Goal: Book appointment/travel/reservation

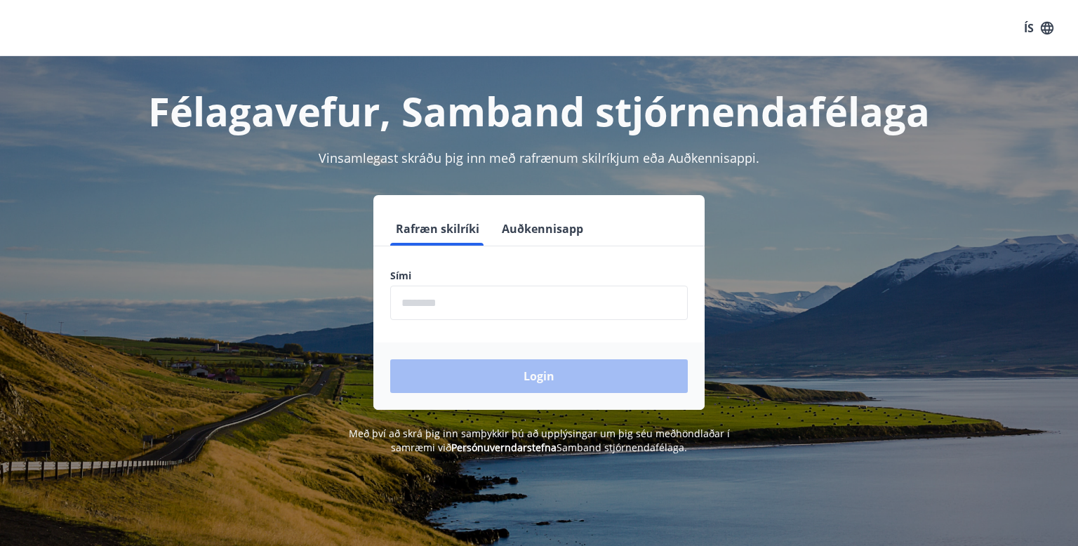
click at [410, 291] on input "phone" at bounding box center [539, 303] width 298 height 34
type input "********"
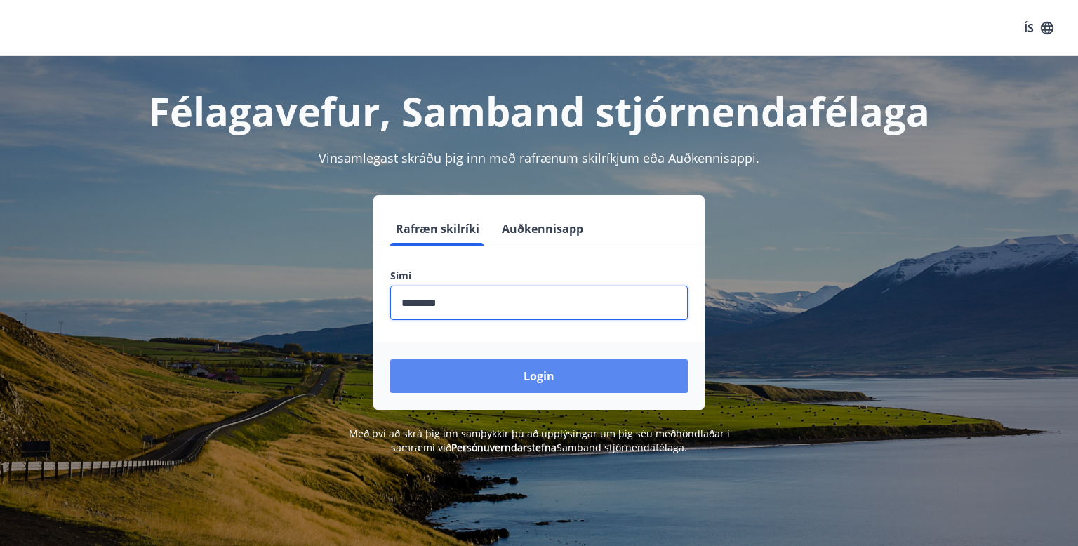
click at [493, 375] on button "Login" at bounding box center [539, 376] width 298 height 34
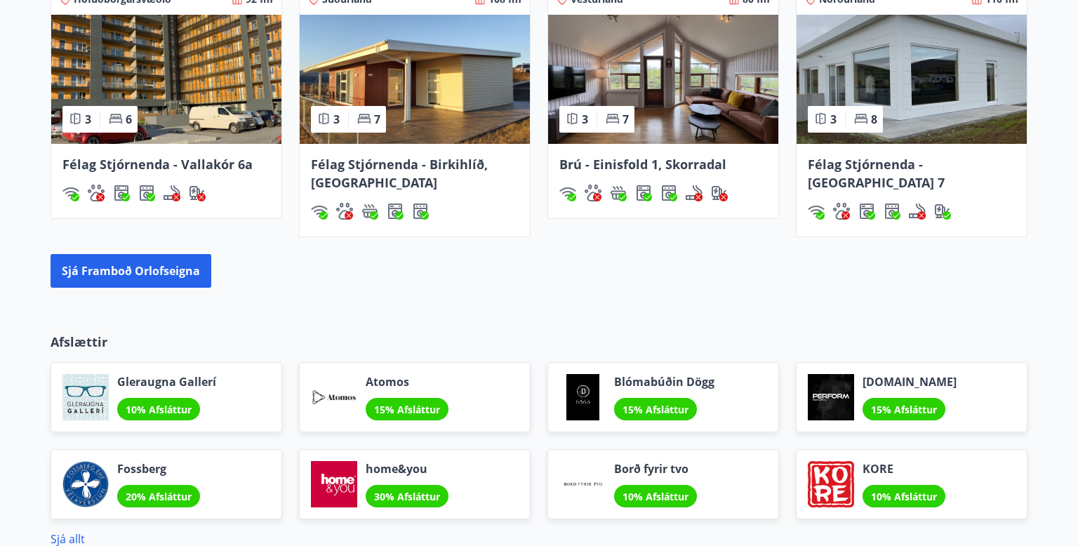
scroll to position [1003, 0]
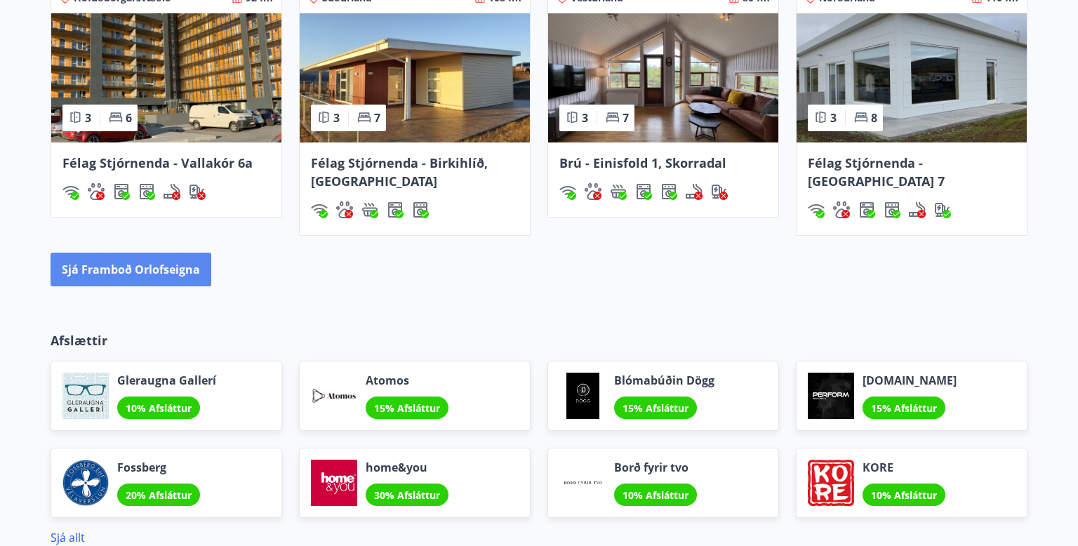
click at [192, 272] on button "Sjá framboð orlofseigna" at bounding box center [131, 270] width 161 height 34
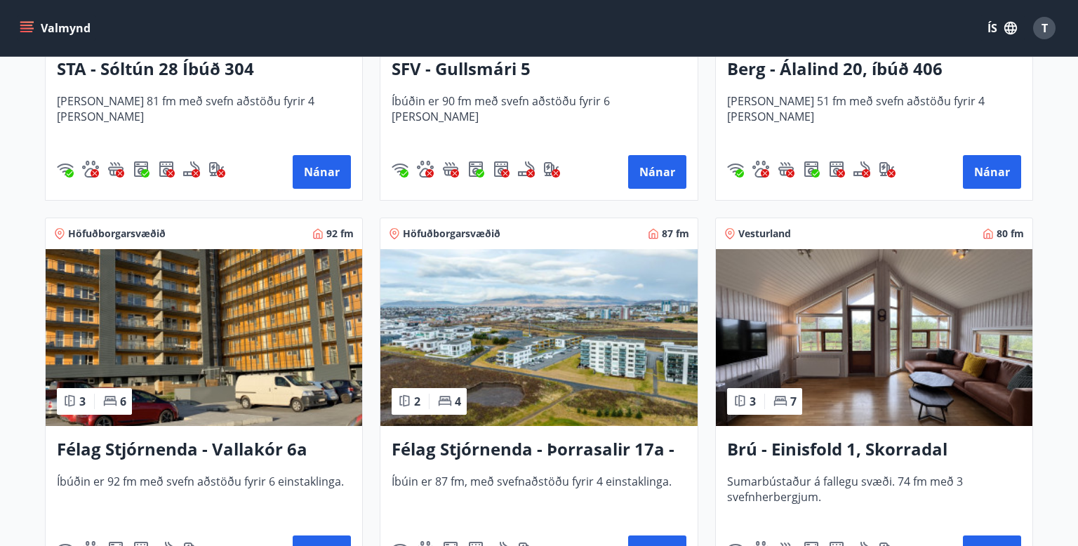
scroll to position [2008, 0]
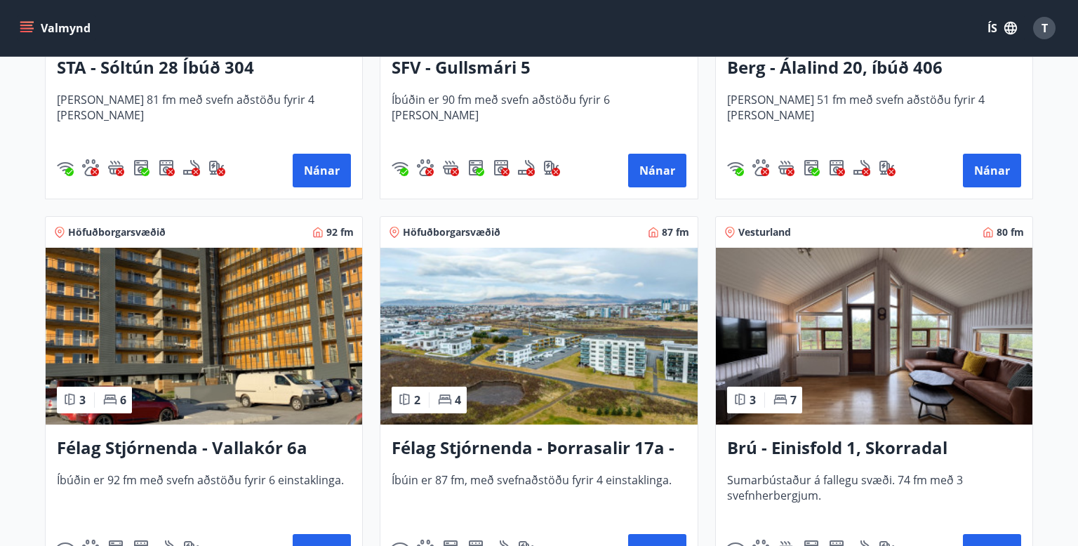
click at [916, 382] on img at bounding box center [874, 336] width 316 height 177
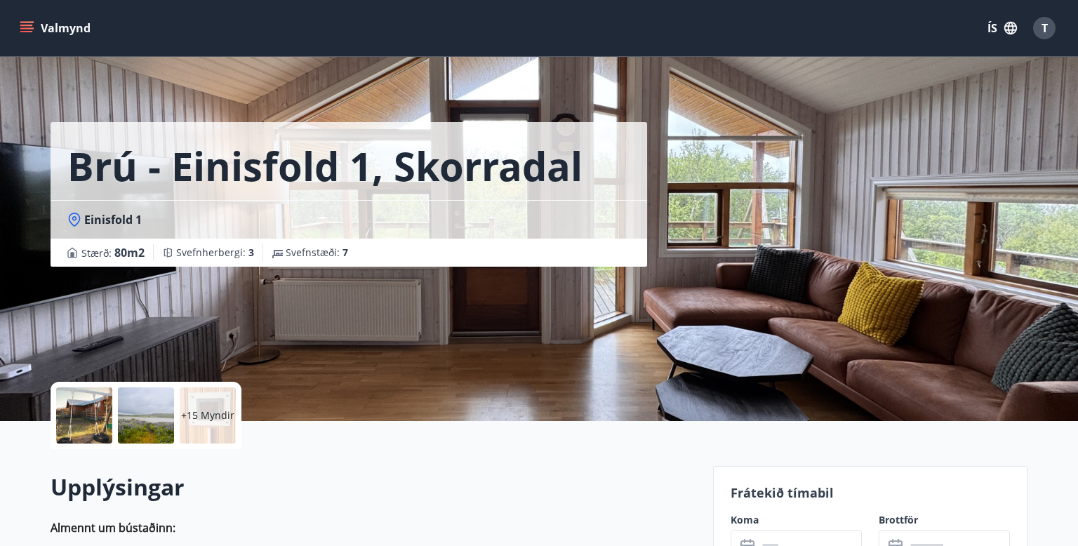
scroll to position [196, 0]
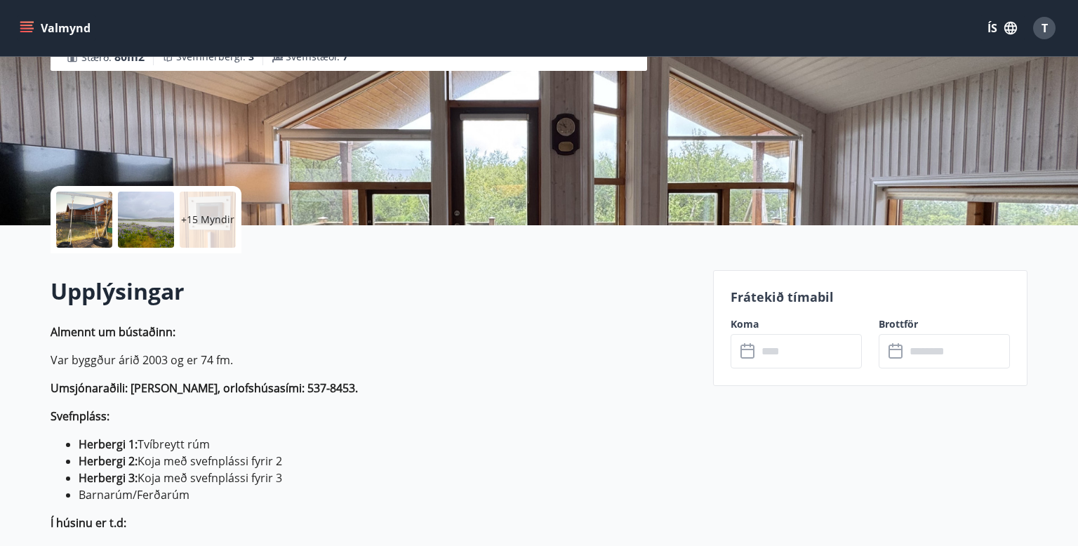
click at [806, 345] on input "text" at bounding box center [809, 351] width 105 height 34
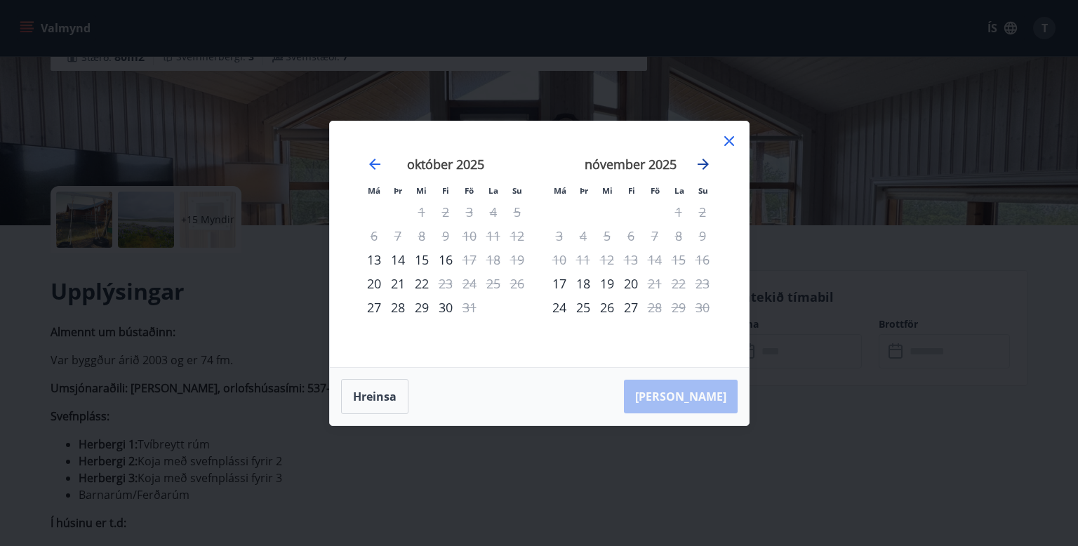
click at [699, 163] on icon "Move forward to switch to the next month." at bounding box center [703, 164] width 17 height 17
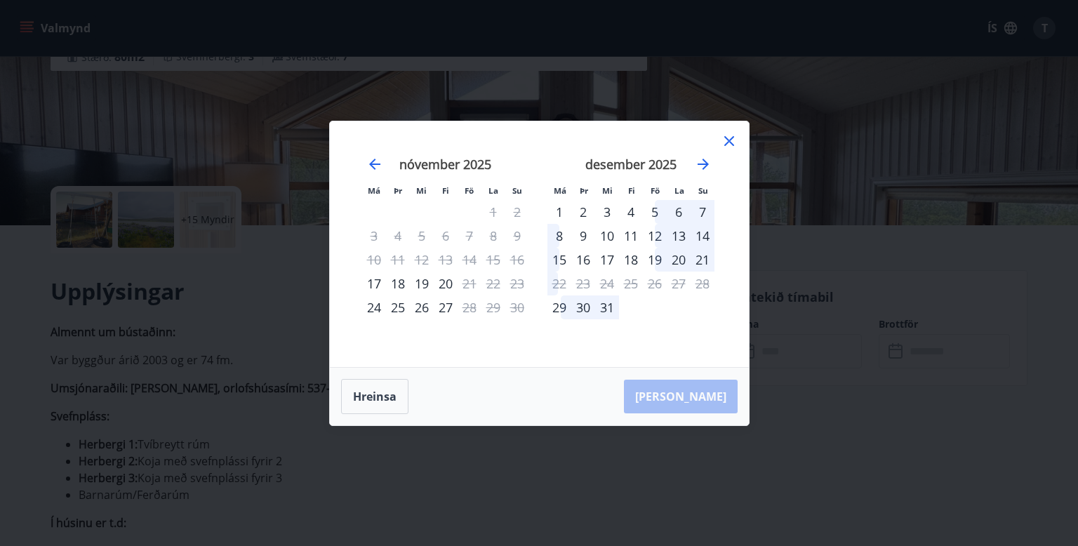
click at [729, 142] on icon at bounding box center [729, 141] width 17 height 17
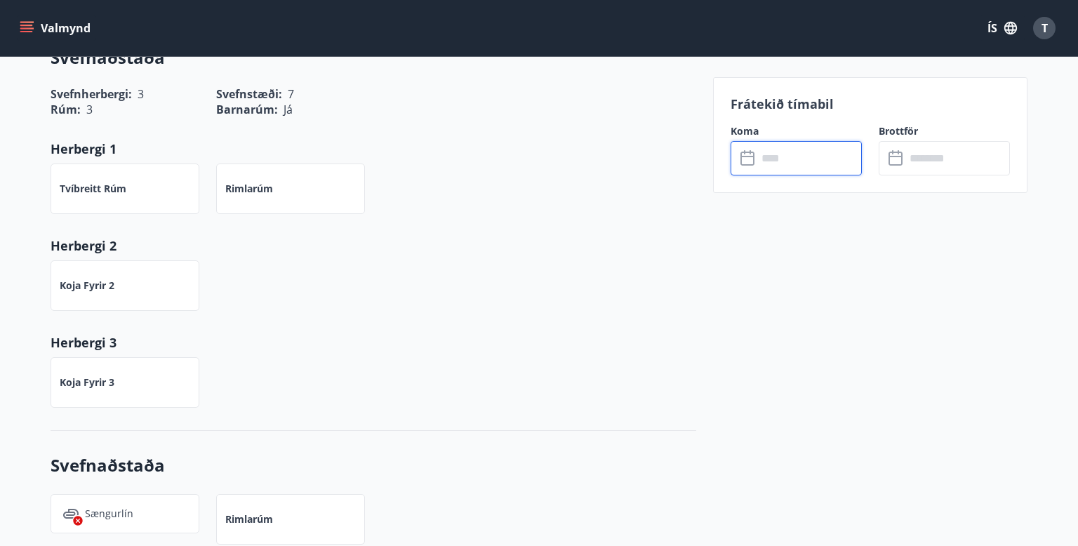
scroll to position [0, 0]
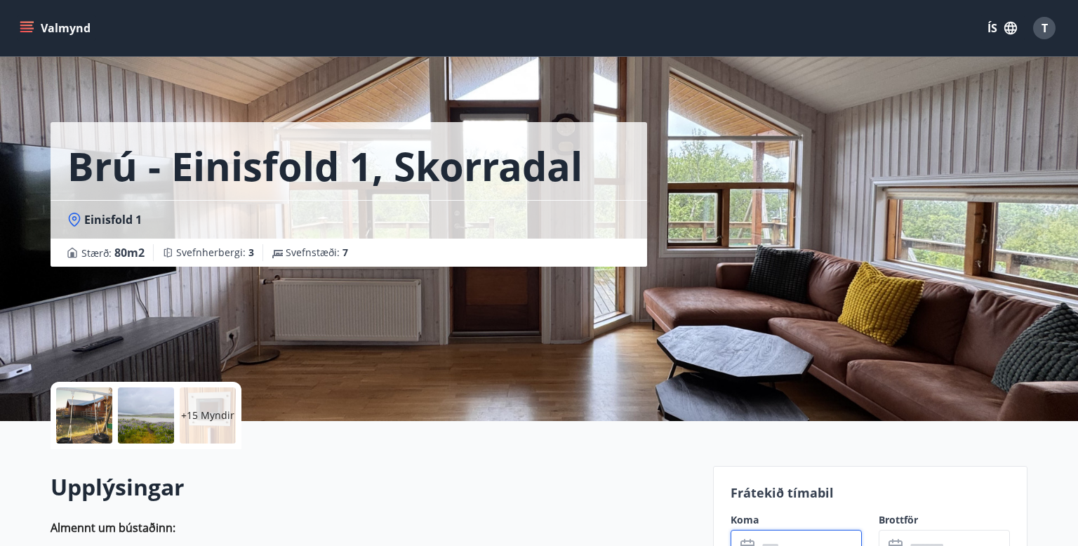
click at [26, 34] on icon "menu" at bounding box center [27, 28] width 14 height 14
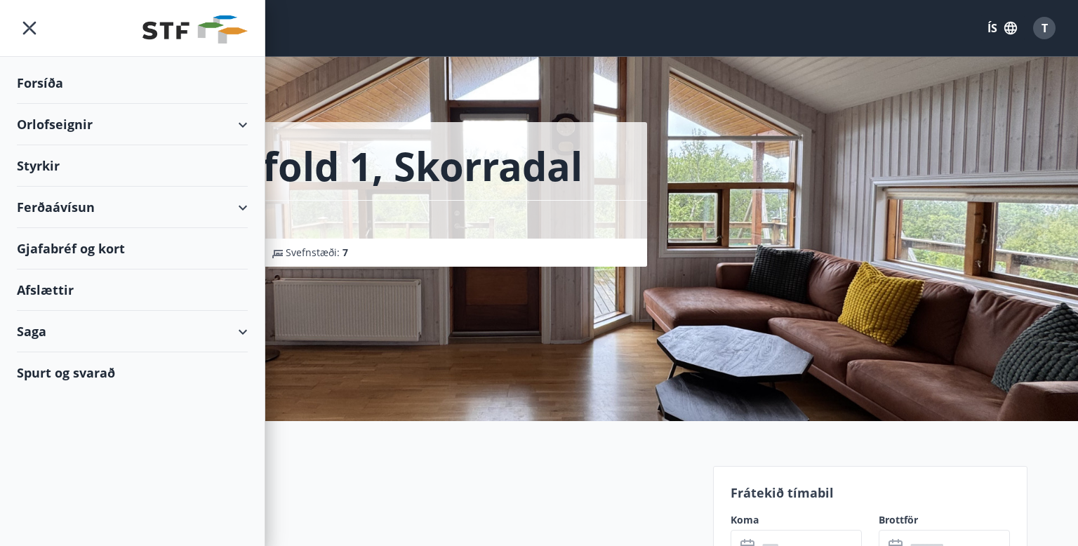
click at [241, 113] on div "Orlofseignir" at bounding box center [132, 124] width 231 height 41
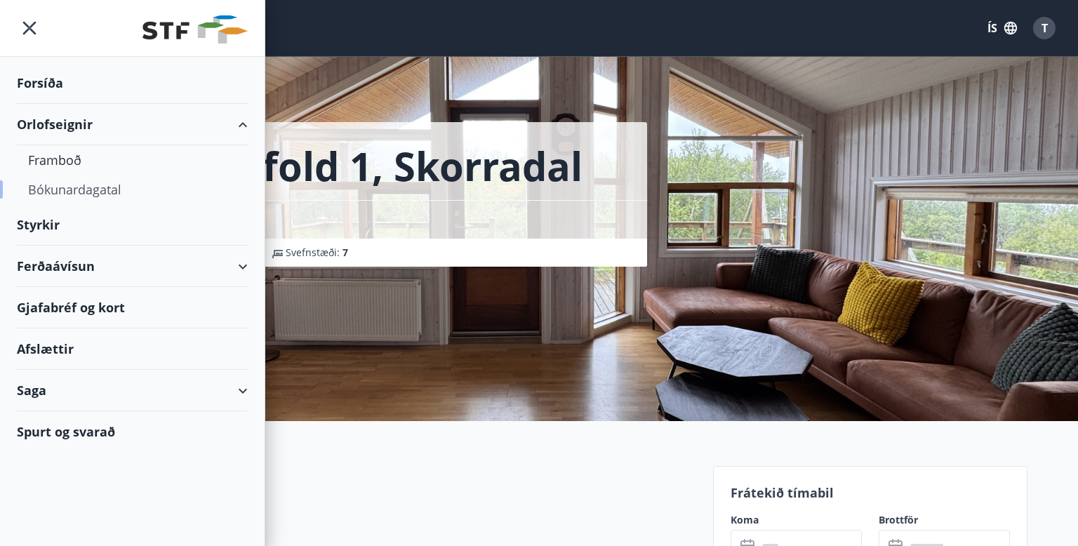
click at [72, 193] on div "Bókunardagatal" at bounding box center [132, 189] width 208 height 29
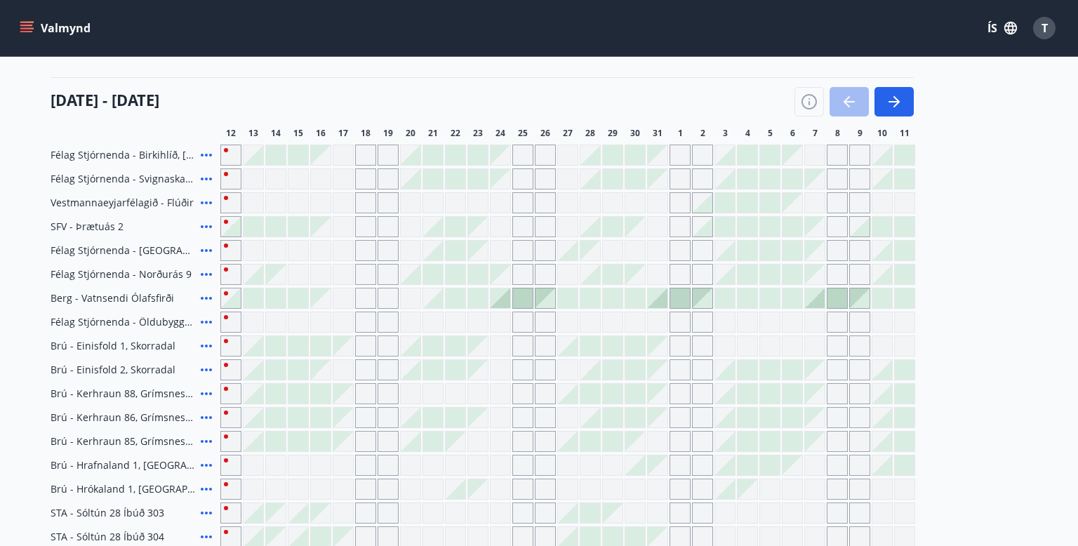
scroll to position [115, 0]
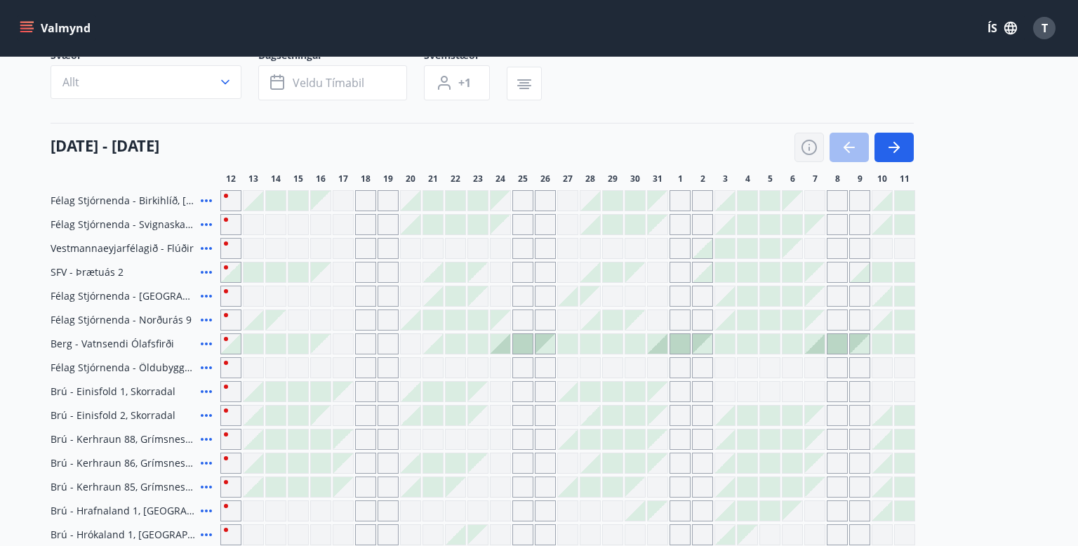
click at [815, 147] on icon "button" at bounding box center [809, 147] width 17 height 17
click at [813, 152] on div "Skýringar á dagsetningum Upptekið Dagleiga Fast tímabil Opnar umsóknir Umsókn í…" at bounding box center [539, 273] width 1078 height 546
click at [810, 149] on div "Skýringar á dagsetningum Upptekið Dagleiga Fast tímabil Opnar umsóknir Umsókn í…" at bounding box center [539, 273] width 1078 height 546
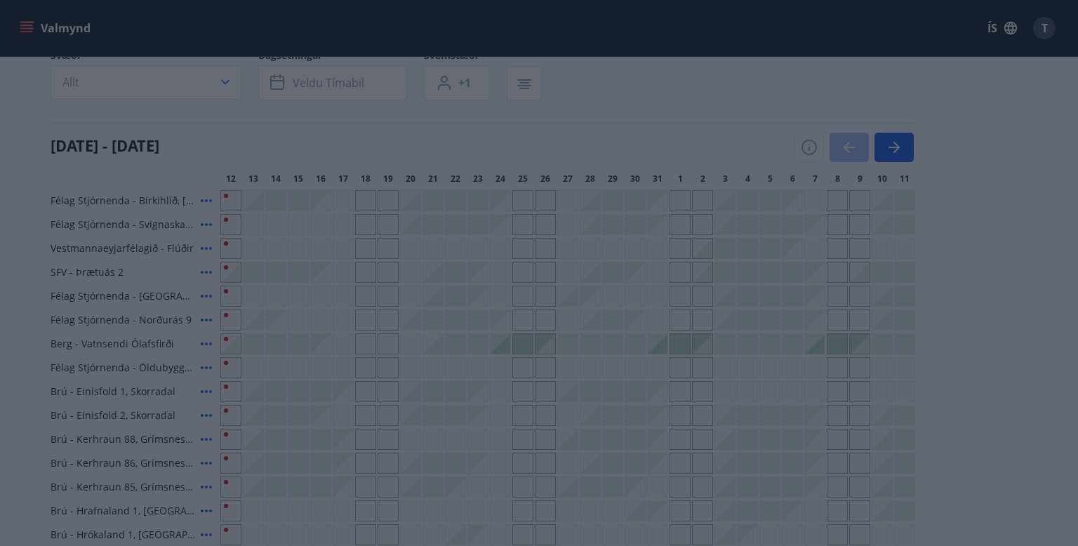
scroll to position [0, 0]
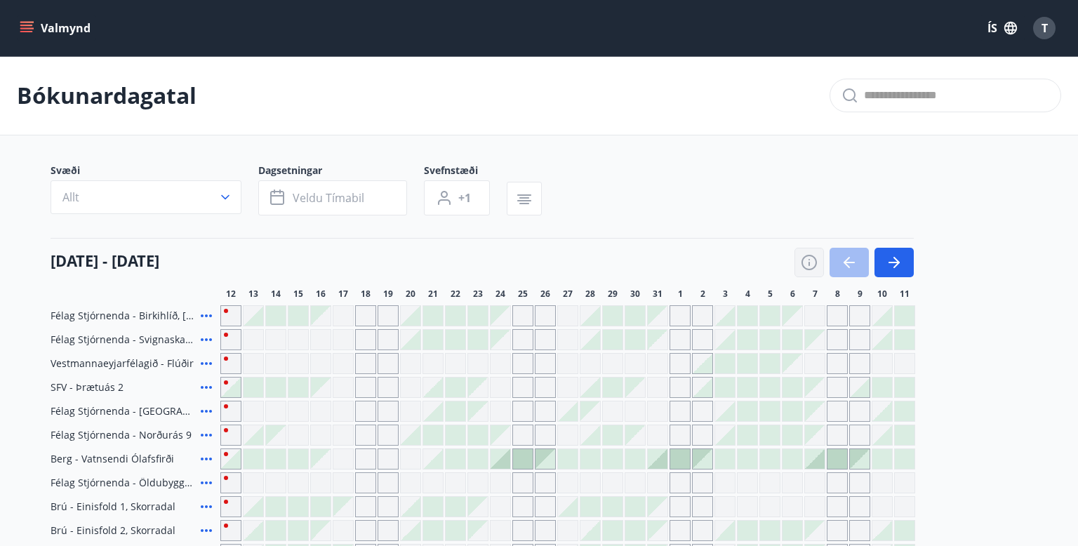
click at [808, 264] on icon "button" at bounding box center [809, 262] width 17 height 17
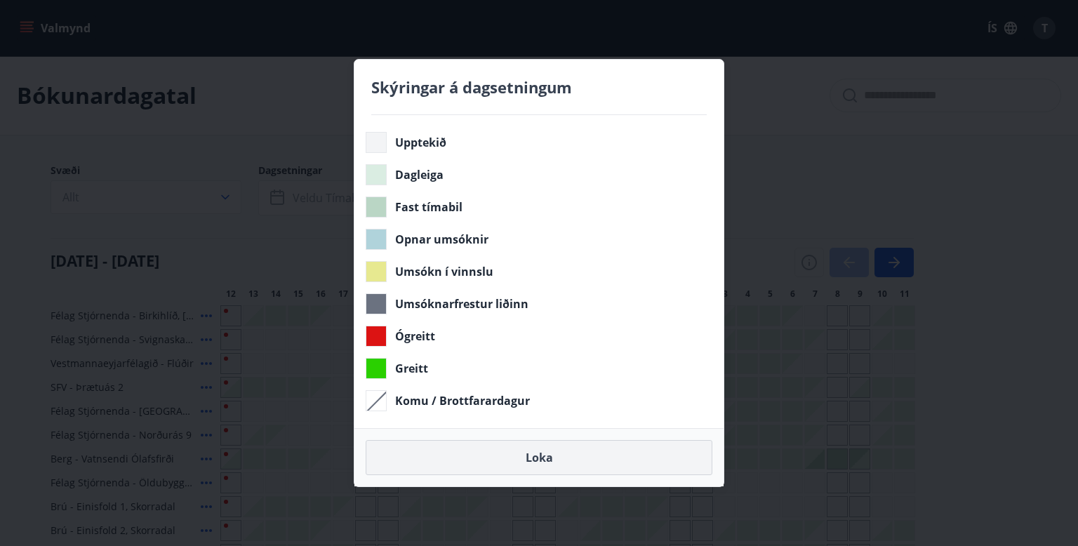
click at [546, 462] on button "Loka" at bounding box center [539, 457] width 347 height 35
click at [540, 456] on button "Loka" at bounding box center [539, 457] width 347 height 35
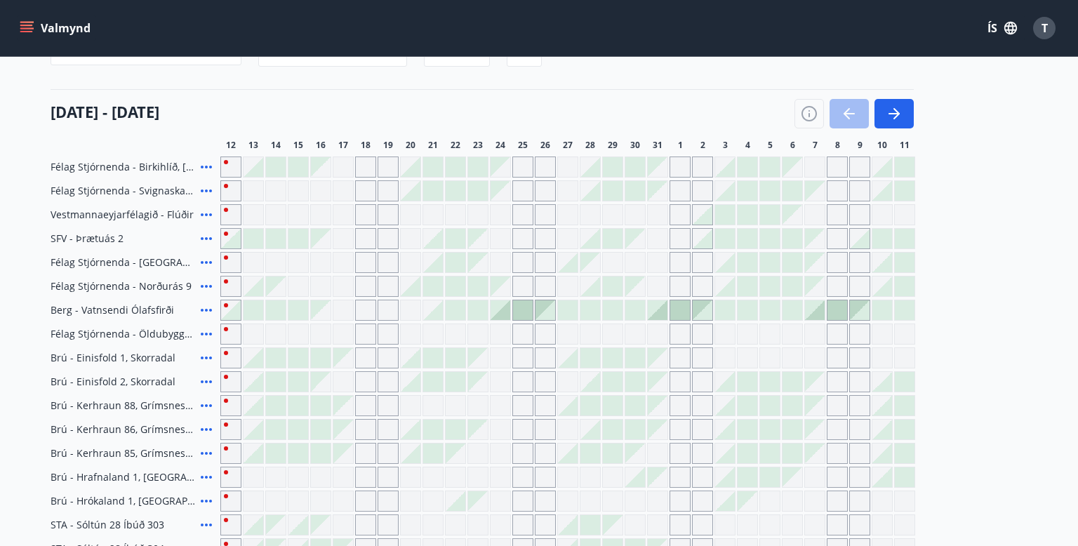
scroll to position [149, 0]
click at [207, 382] on icon at bounding box center [206, 381] width 17 height 17
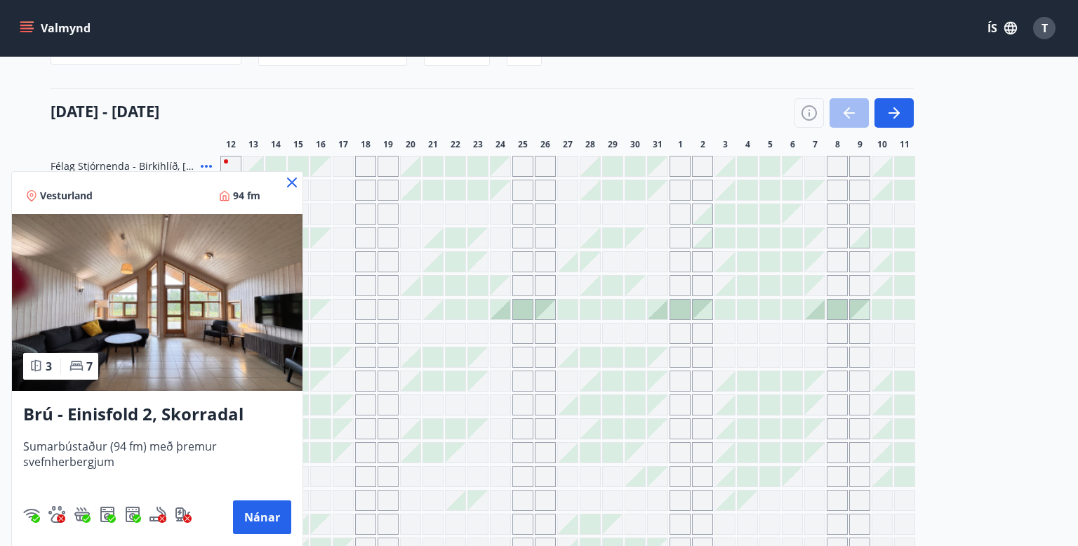
click at [293, 182] on icon at bounding box center [291, 182] width 17 height 17
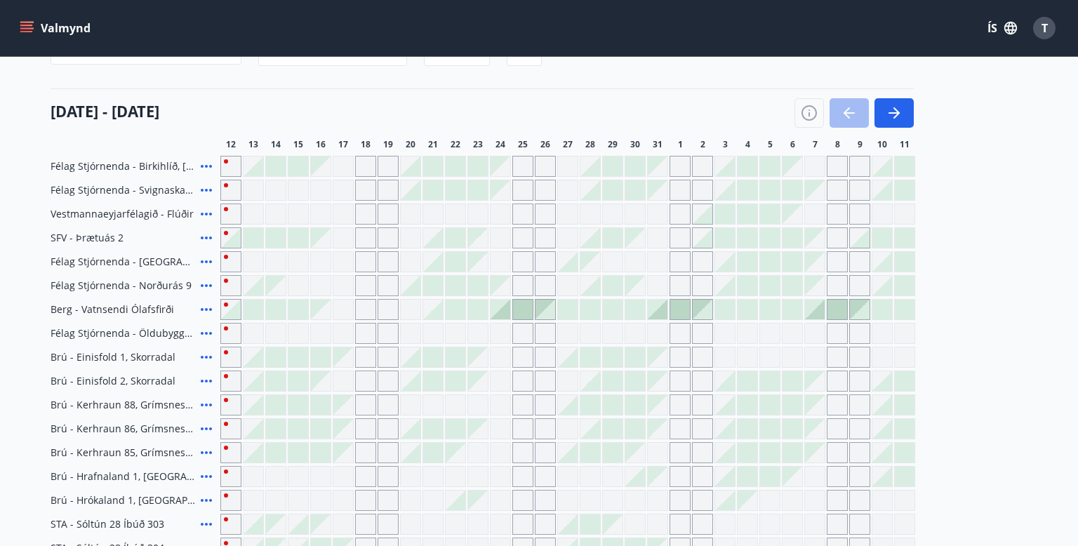
click at [22, 27] on icon "menu" at bounding box center [27, 28] width 14 height 14
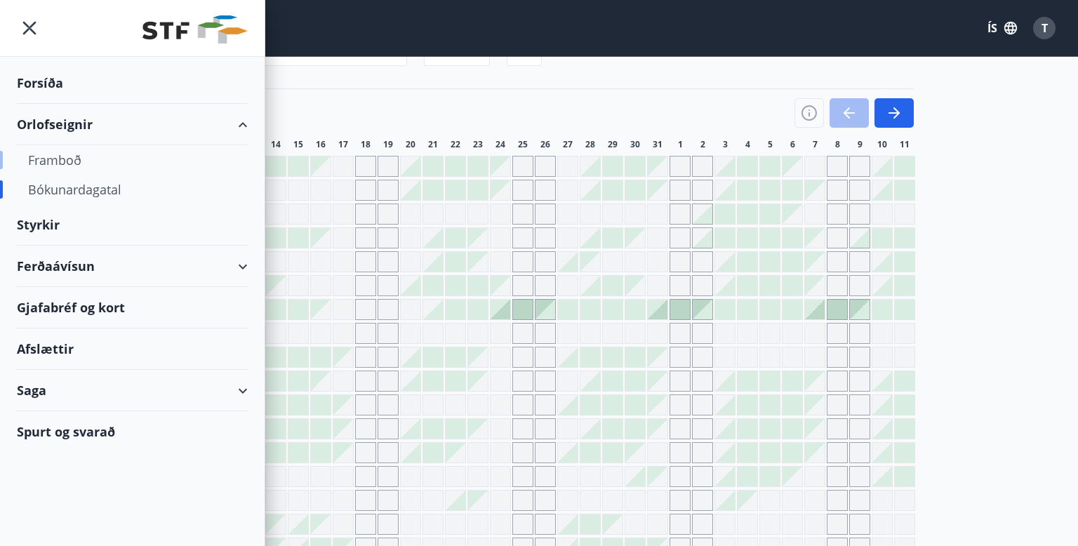
click at [57, 158] on div "Framboð" at bounding box center [132, 159] width 208 height 29
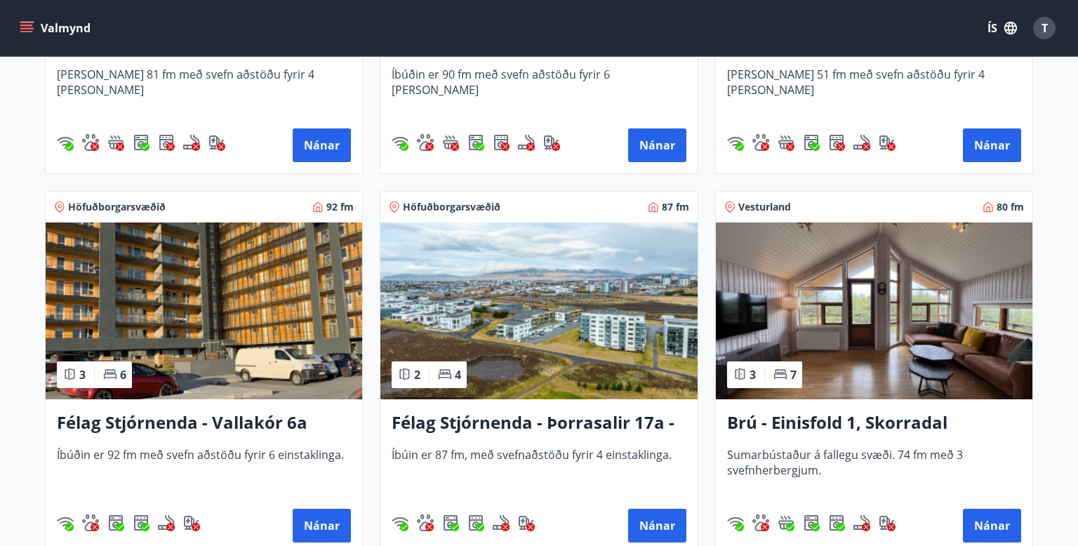
scroll to position [2038, 0]
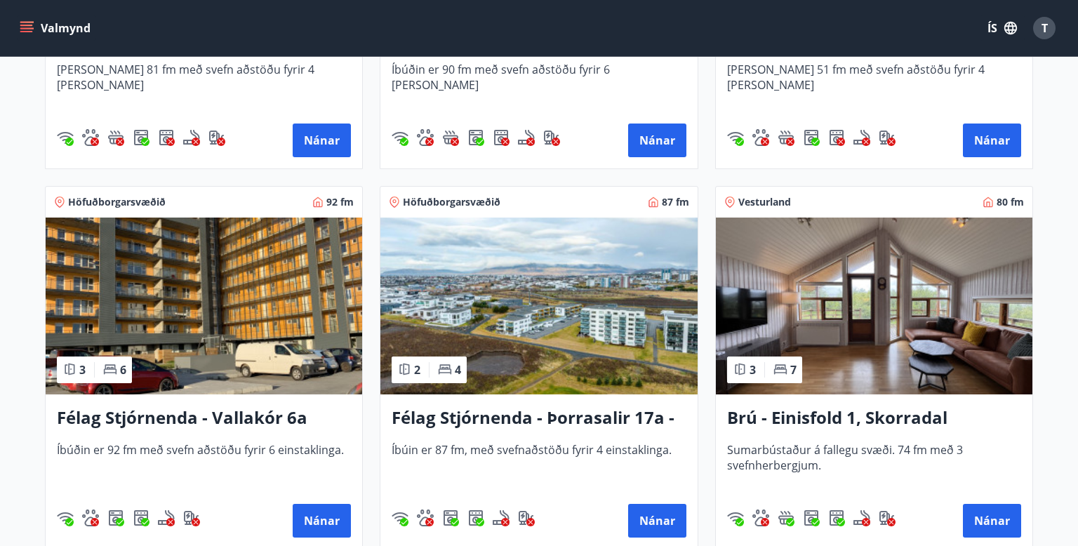
click at [822, 420] on h3 "Brú - Einisfold 1, Skorradal" at bounding box center [874, 418] width 294 height 25
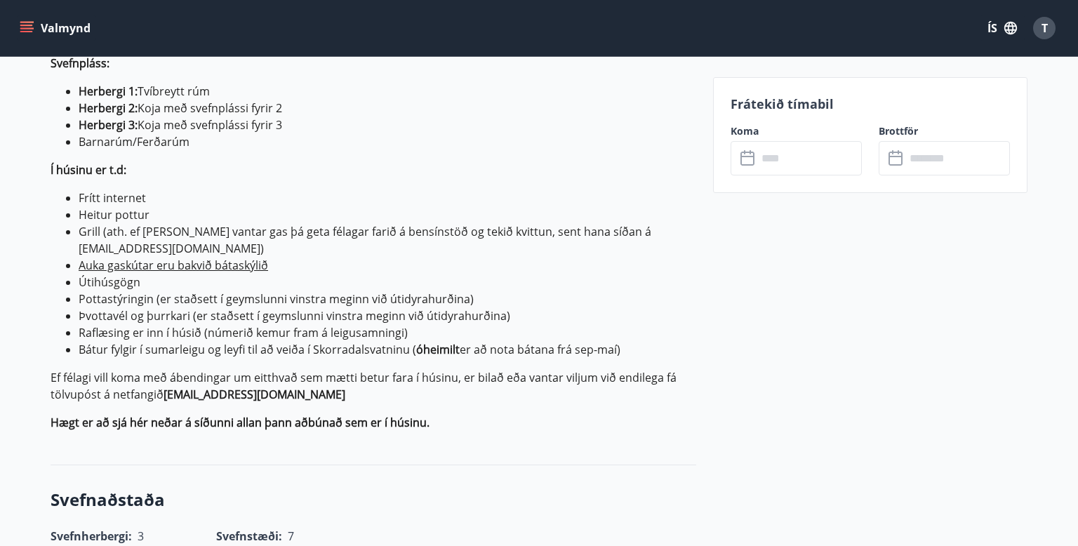
scroll to position [549, 0]
click at [793, 169] on input "text" at bounding box center [809, 158] width 105 height 34
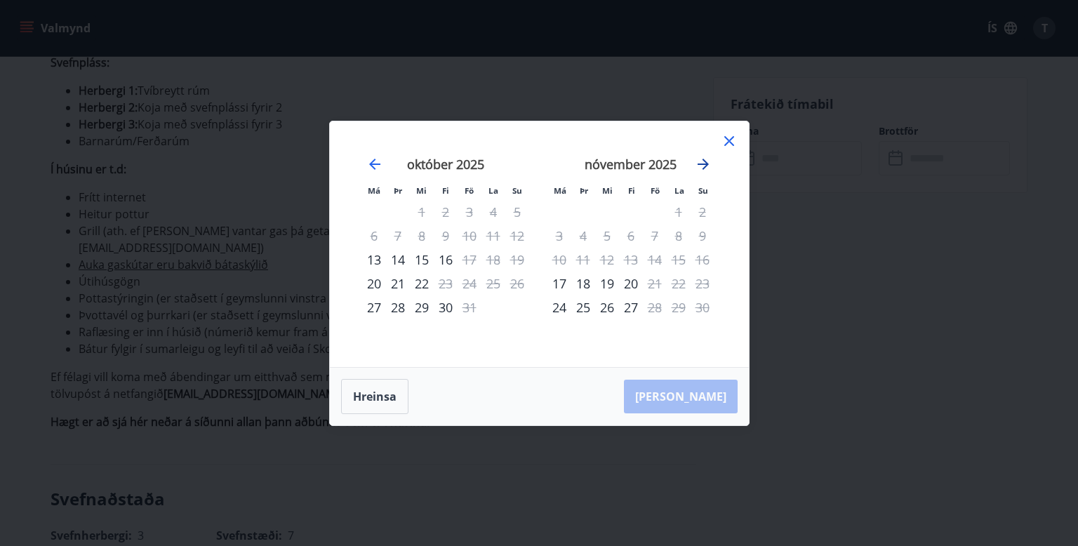
click at [705, 165] on icon "Move forward to switch to the next month." at bounding box center [703, 164] width 17 height 17
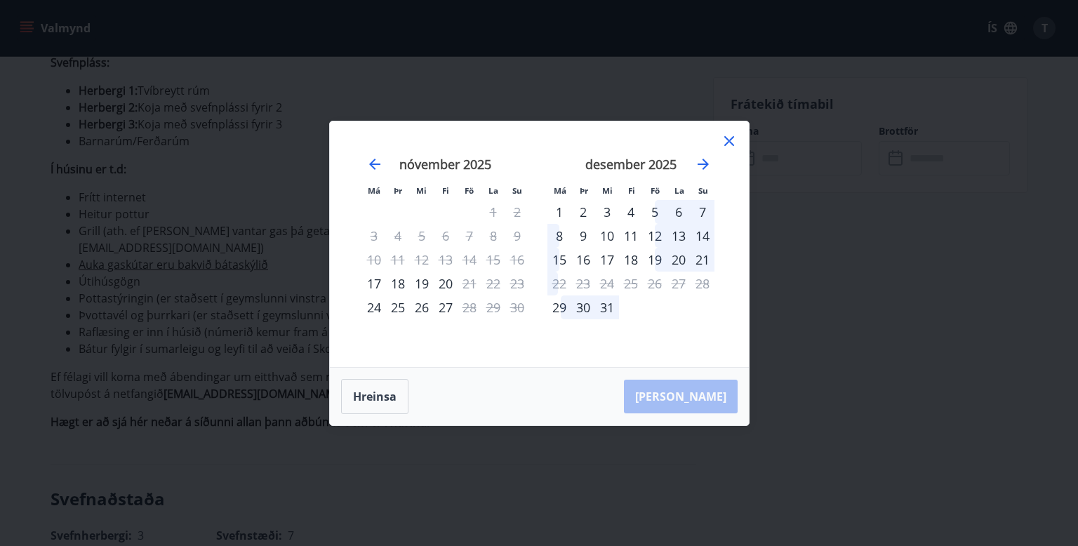
click at [654, 213] on div "5" at bounding box center [655, 212] width 24 height 24
click at [554, 236] on div "8" at bounding box center [559, 236] width 24 height 24
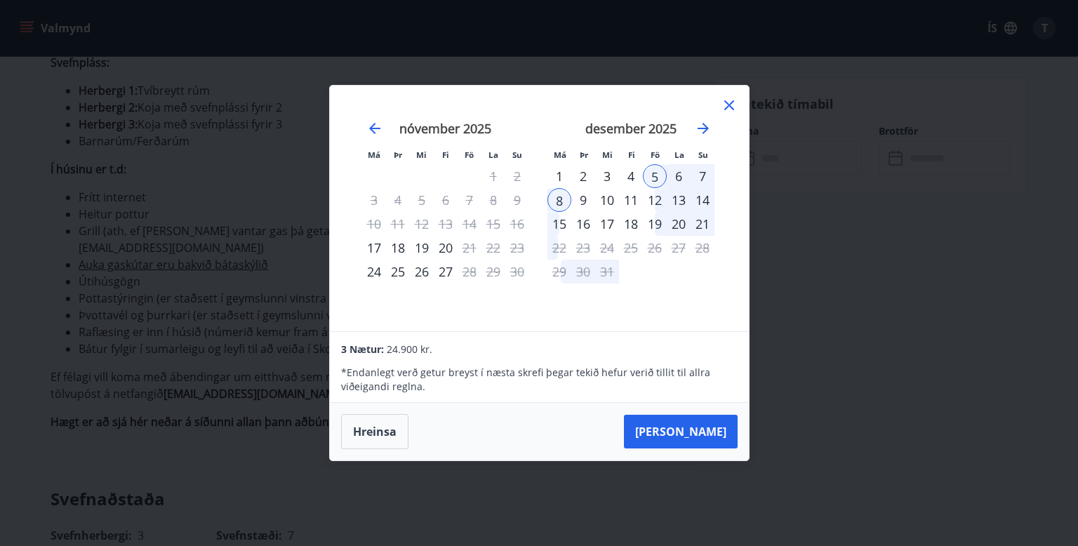
click at [699, 175] on div "7" at bounding box center [702, 176] width 24 height 24
click at [556, 201] on div "8" at bounding box center [559, 200] width 24 height 24
click at [653, 177] on div "5" at bounding box center [655, 176] width 24 height 24
click at [387, 436] on button "Hreinsa" at bounding box center [374, 431] width 67 height 35
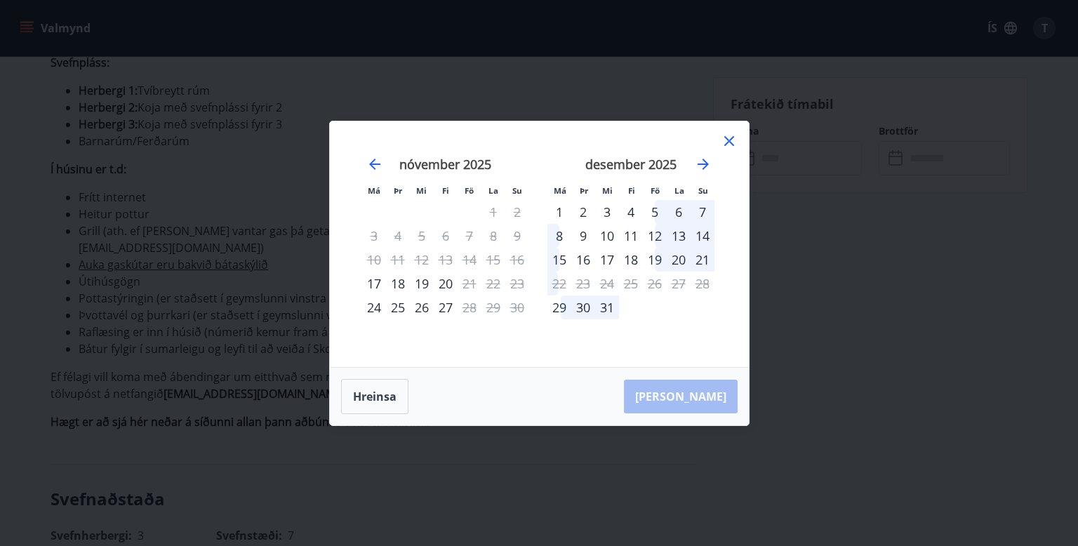
click at [656, 208] on div "5" at bounding box center [655, 212] width 24 height 24
click at [700, 211] on div "7" at bounding box center [702, 212] width 24 height 24
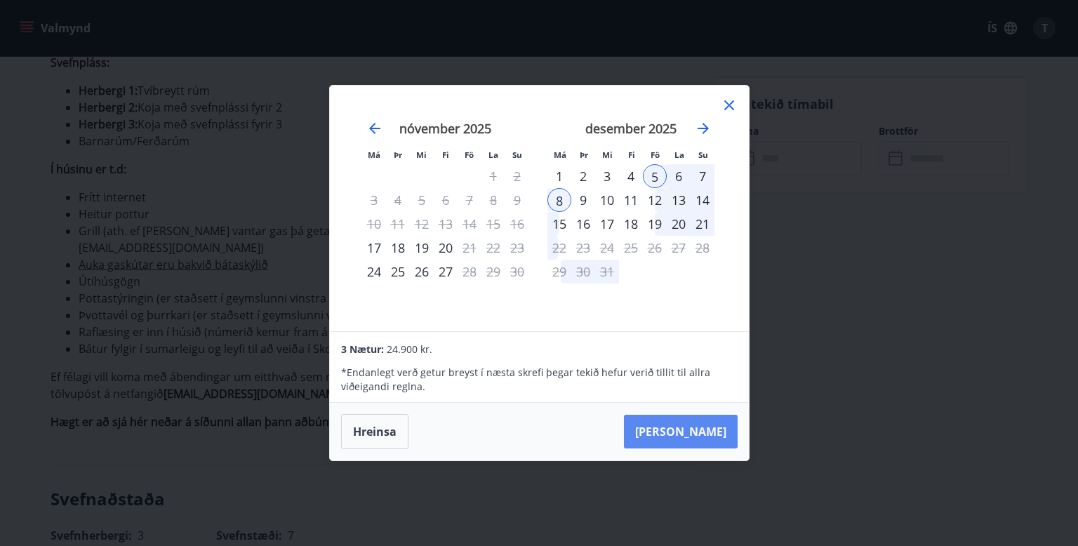
click at [711, 430] on button "Taka Frá" at bounding box center [681, 432] width 114 height 34
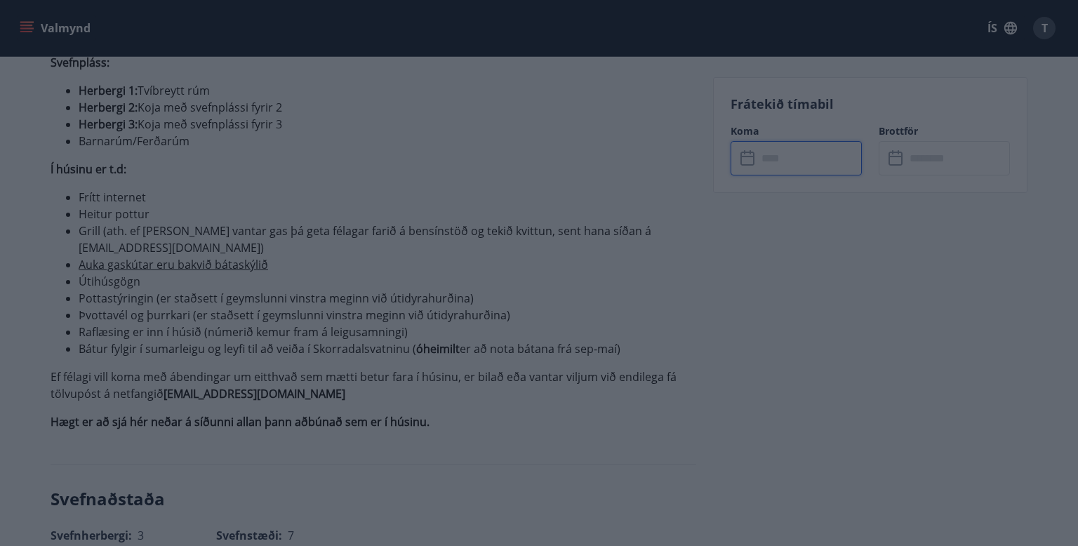
type input "******"
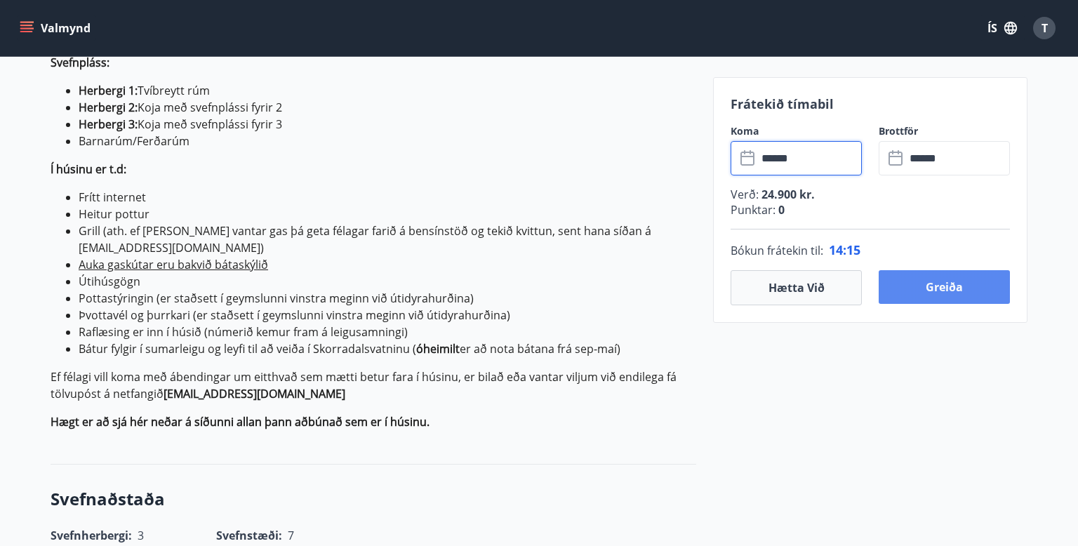
click at [980, 287] on button "Greiða" at bounding box center [944, 287] width 131 height 34
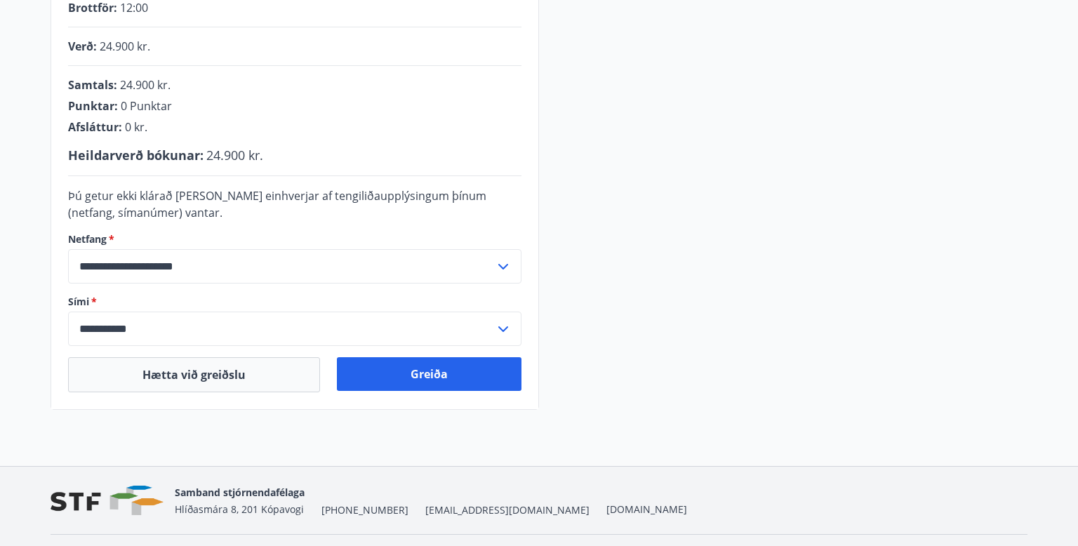
scroll to position [345, 0]
click at [443, 375] on button "Greiða" at bounding box center [429, 373] width 185 height 34
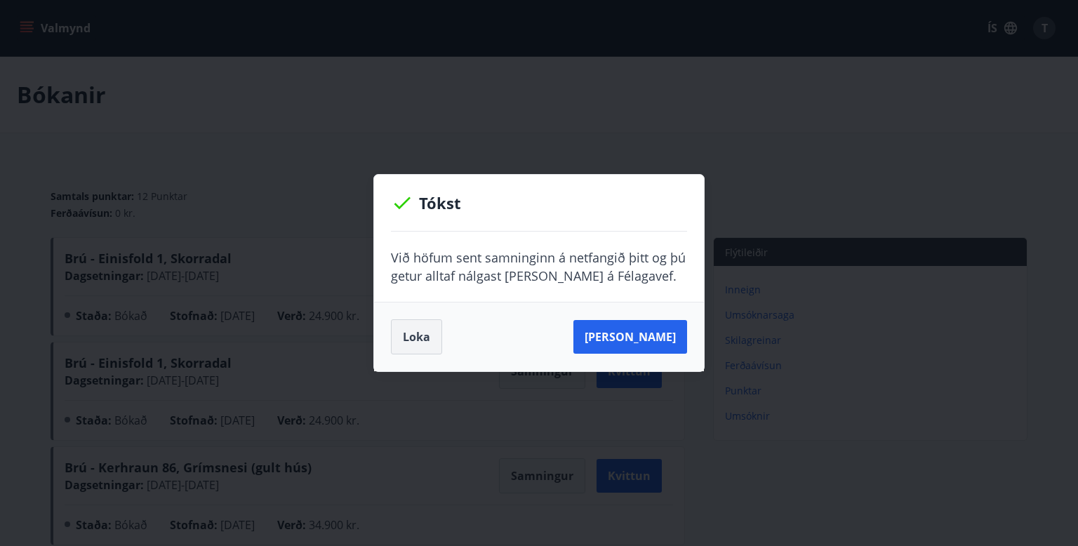
click at [404, 336] on button "Loka" at bounding box center [416, 336] width 51 height 35
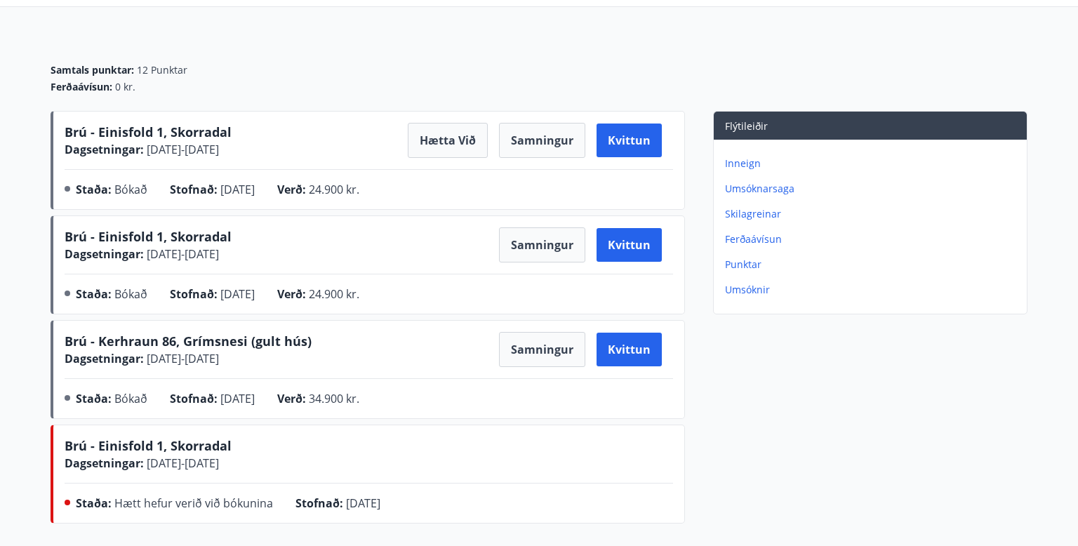
scroll to position [125, 0]
